Goal: Information Seeking & Learning: Learn about a topic

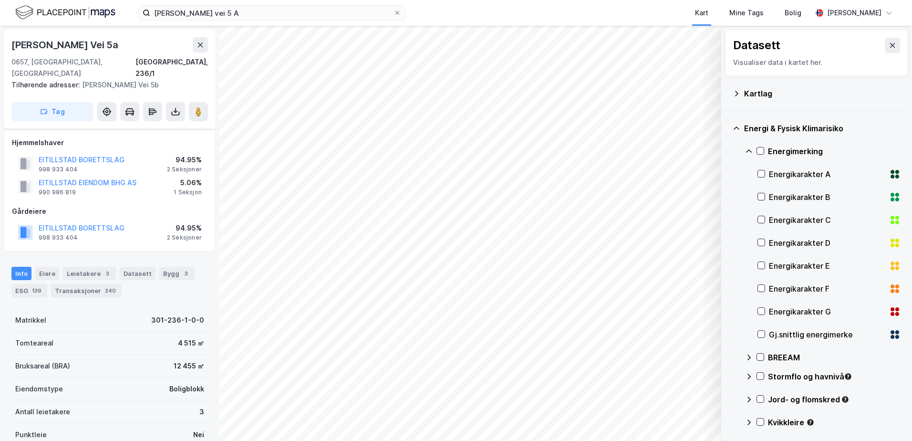
scroll to position [95, 0]
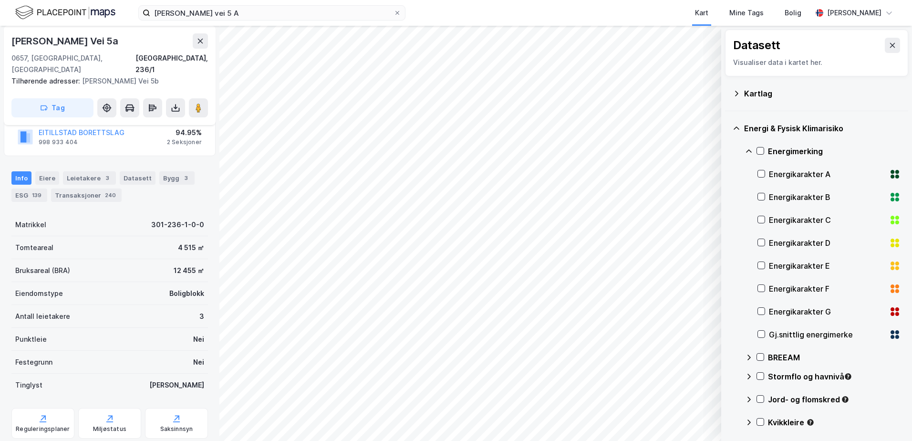
click at [738, 128] on icon at bounding box center [736, 127] width 6 height 3
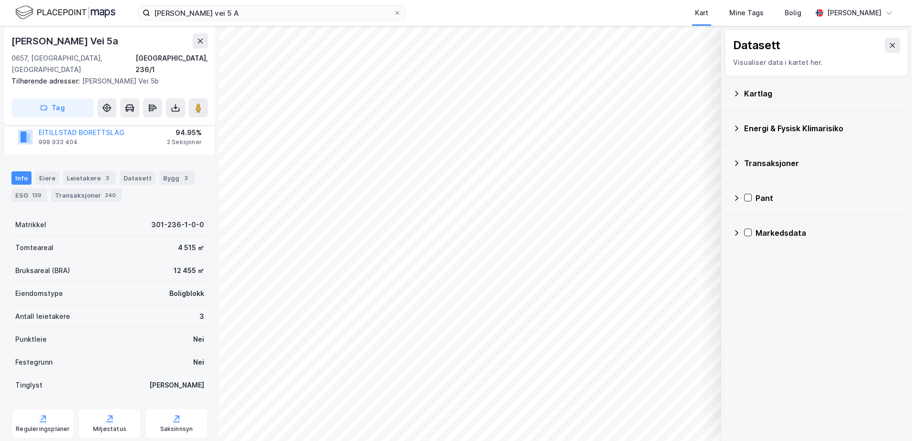
click at [734, 94] on icon at bounding box center [736, 94] width 8 height 8
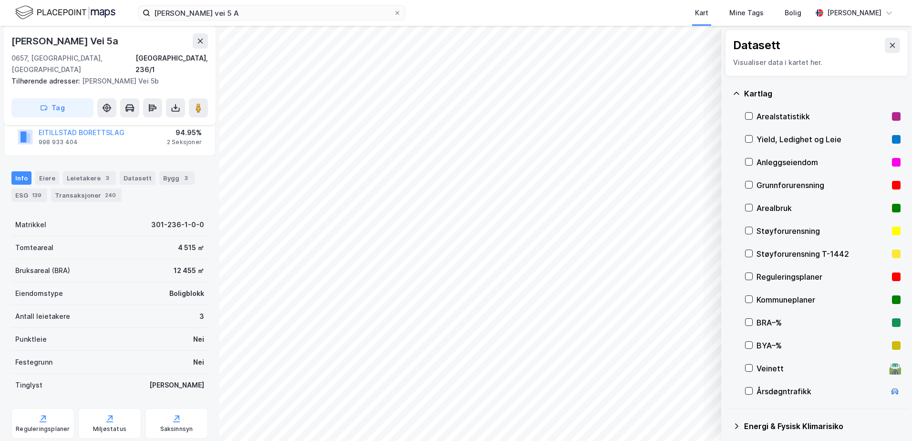
click at [734, 94] on icon at bounding box center [736, 93] width 6 height 3
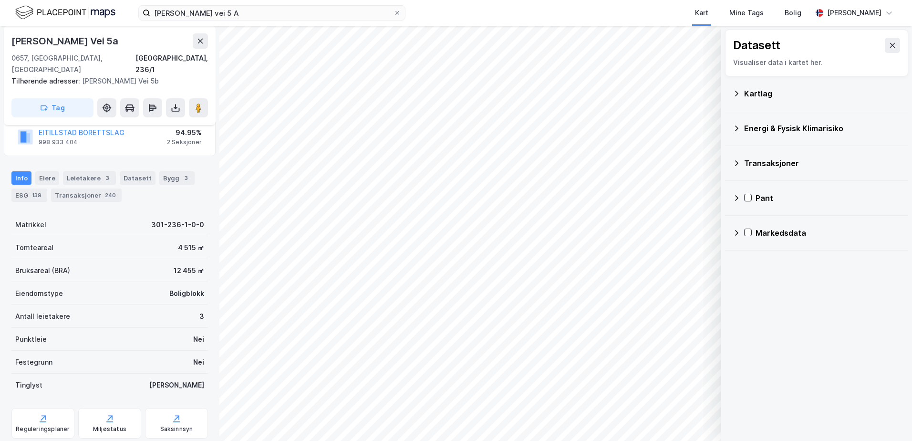
click at [735, 123] on div "Energi & Fysisk Klimarisiko" at bounding box center [816, 128] width 168 height 23
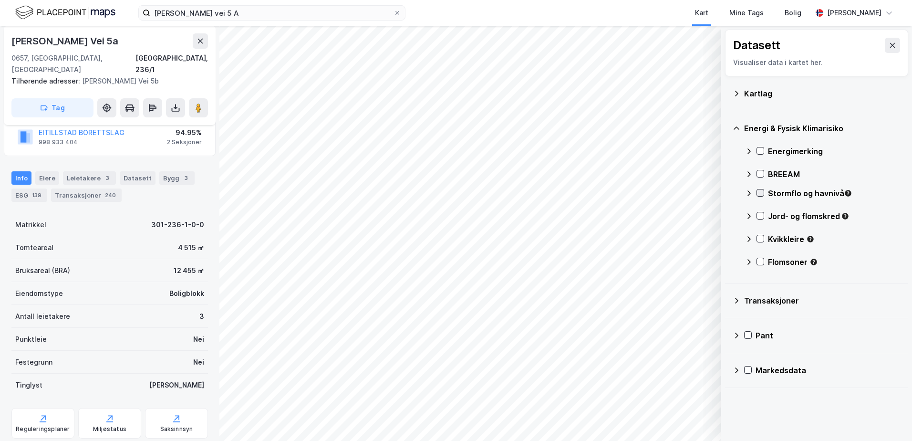
click at [759, 193] on icon at bounding box center [760, 192] width 7 height 7
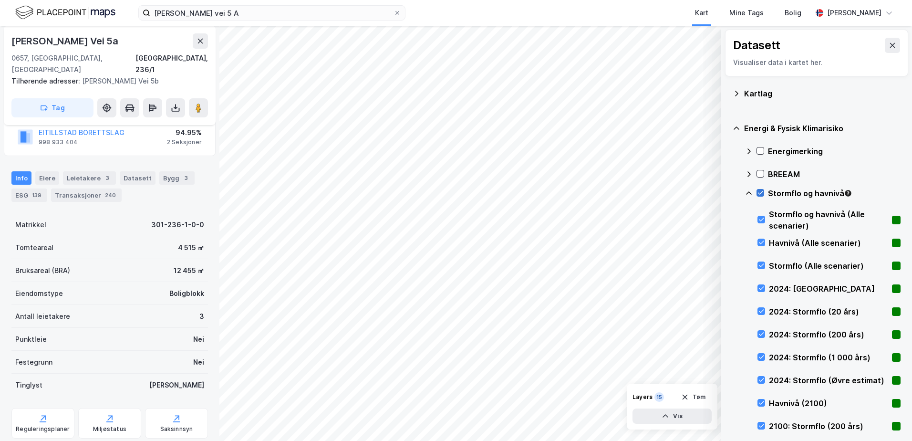
click at [759, 193] on icon at bounding box center [760, 192] width 7 height 7
click at [744, 193] on div "Energi & Fysisk Klimarisiko Energimerking BREEAM Stormflo og havnivå Stormflo o…" at bounding box center [816, 368] width 183 height 515
click at [750, 193] on icon at bounding box center [749, 192] width 6 height 3
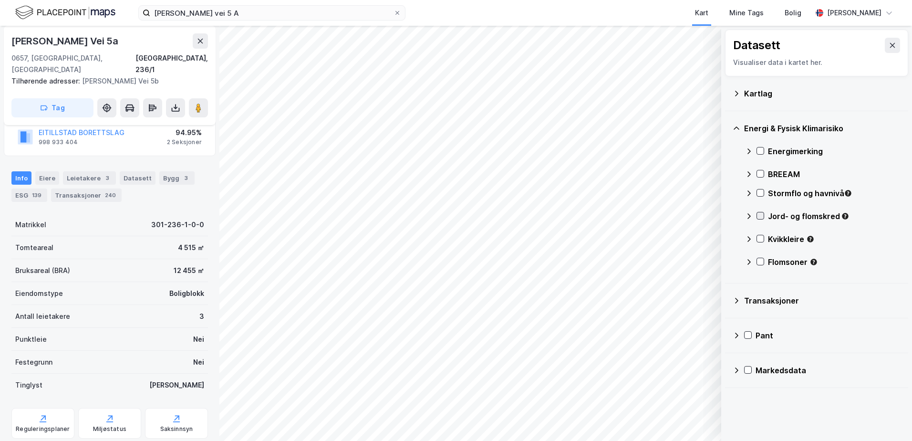
click at [760, 215] on icon at bounding box center [760, 215] width 7 height 7
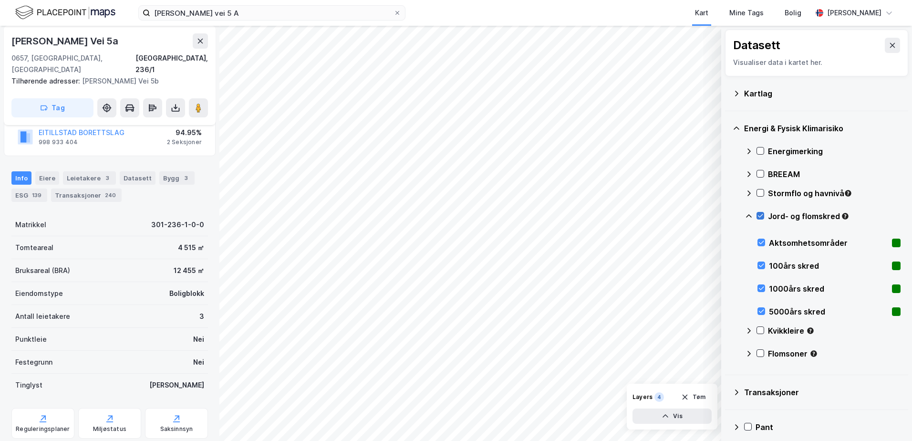
drag, startPoint x: 747, startPoint y: 215, endPoint x: 757, endPoint y: 215, distance: 10.0
click at [750, 215] on icon at bounding box center [749, 216] width 8 height 8
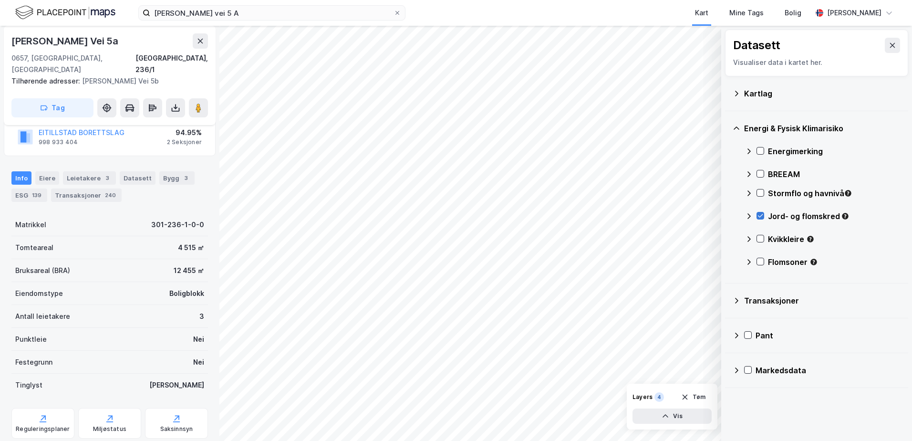
click at [758, 213] on icon at bounding box center [760, 215] width 7 height 7
click at [760, 236] on icon at bounding box center [760, 238] width 7 height 7
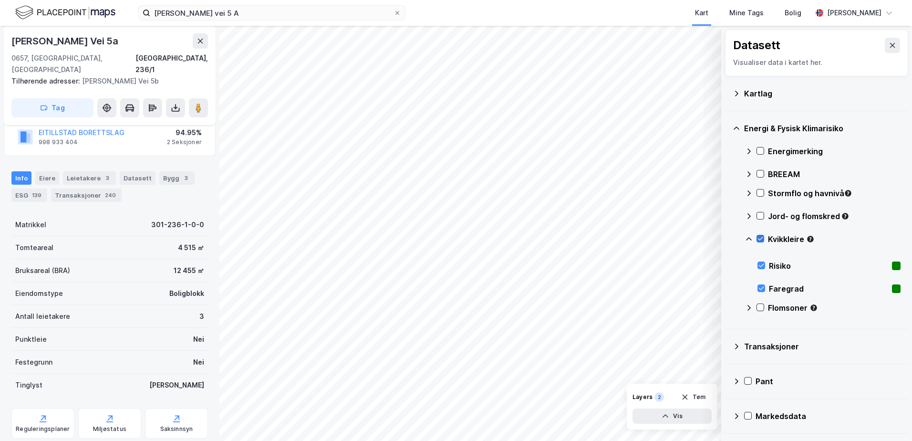
drag, startPoint x: 749, startPoint y: 239, endPoint x: 761, endPoint y: 238, distance: 12.4
click at [752, 238] on icon at bounding box center [749, 239] width 8 height 8
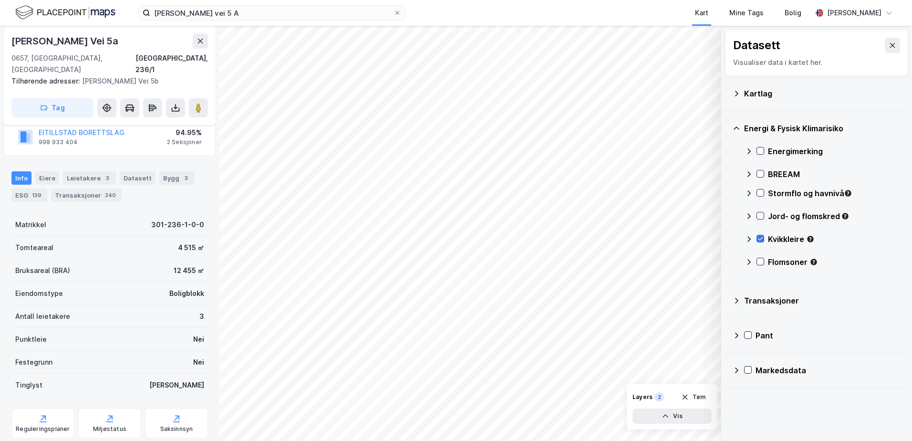
click at [758, 237] on icon at bounding box center [760, 238] width 7 height 7
click at [760, 261] on icon at bounding box center [760, 261] width 7 height 7
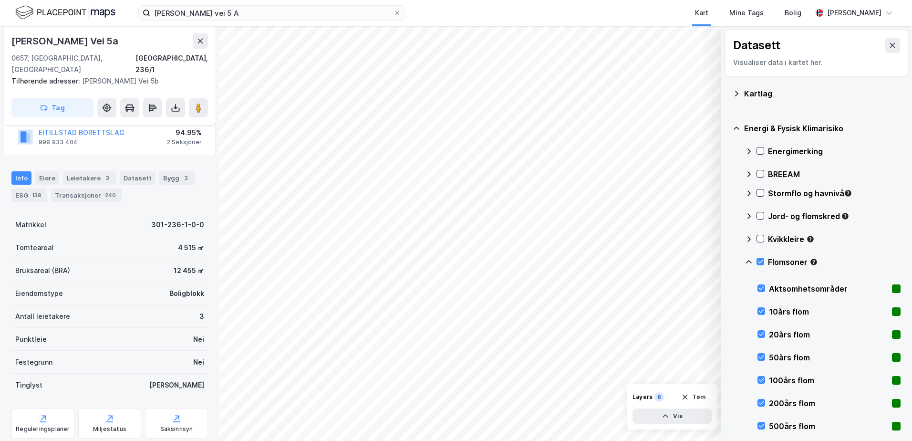
click at [749, 263] on icon at bounding box center [749, 262] width 8 height 8
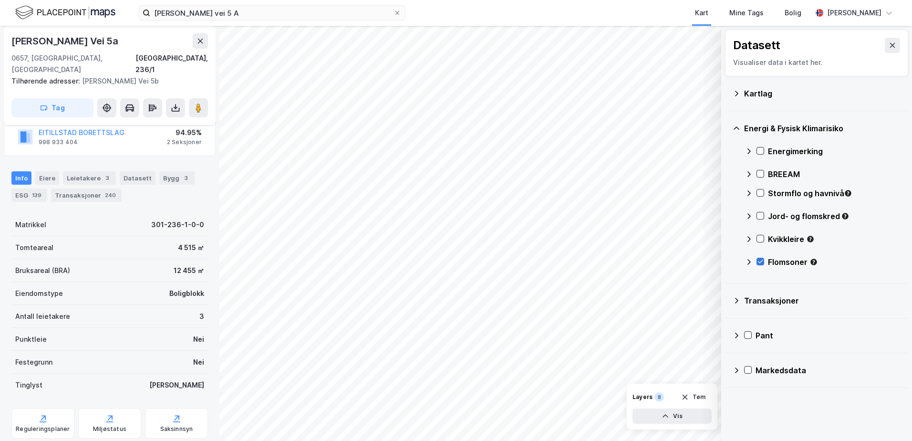
click at [761, 260] on icon at bounding box center [760, 261] width 7 height 7
